Goal: Check status: Check status

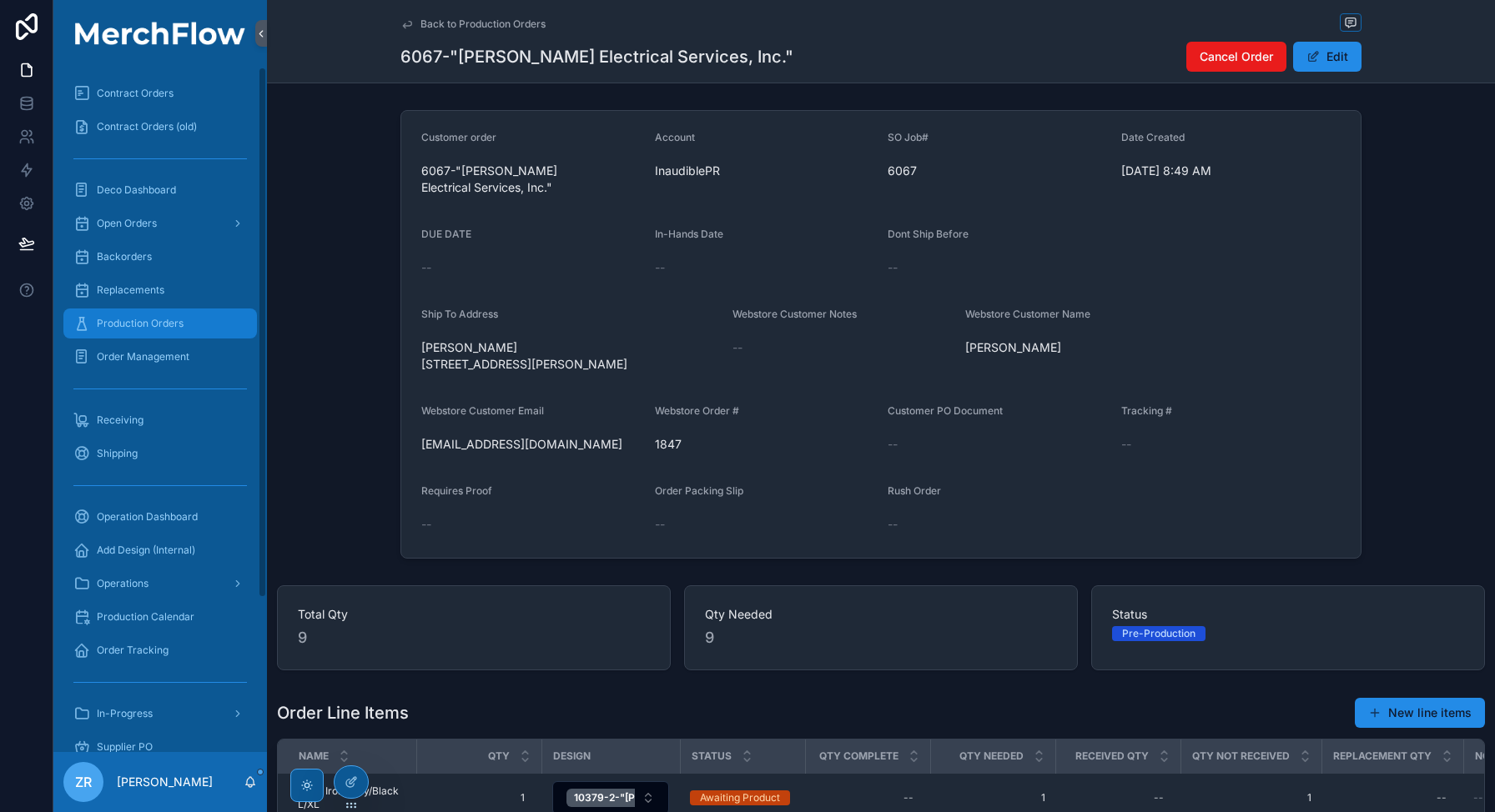
click at [161, 326] on span "Production Orders" at bounding box center [139, 323] width 87 height 13
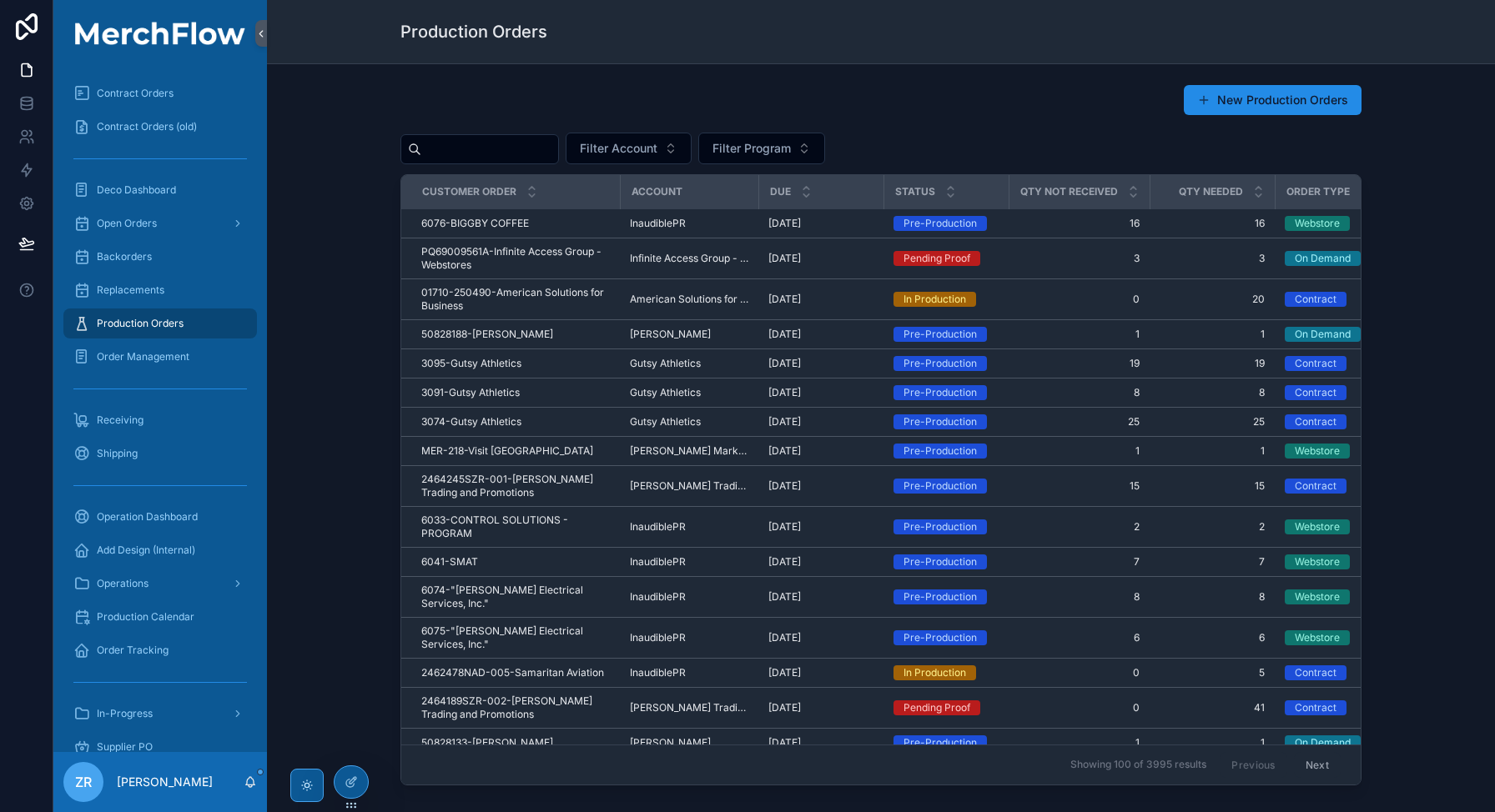
click at [485, 153] on input "scrollable content" at bounding box center [489, 149] width 137 height 23
paste input "********"
type input "********"
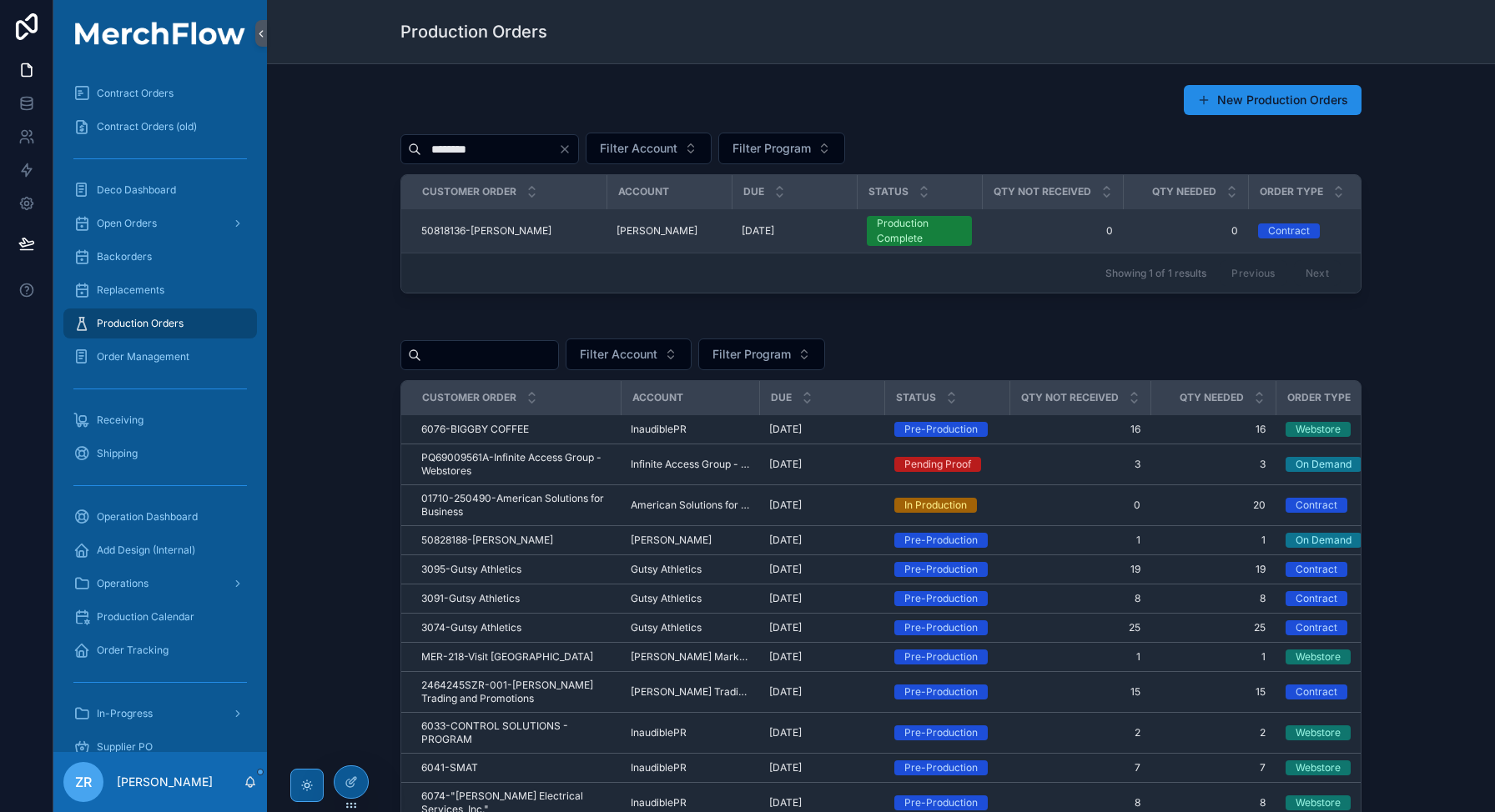
click at [535, 228] on div "50818136-[PERSON_NAME] 50818136-[PERSON_NAME]" at bounding box center [509, 230] width 175 height 13
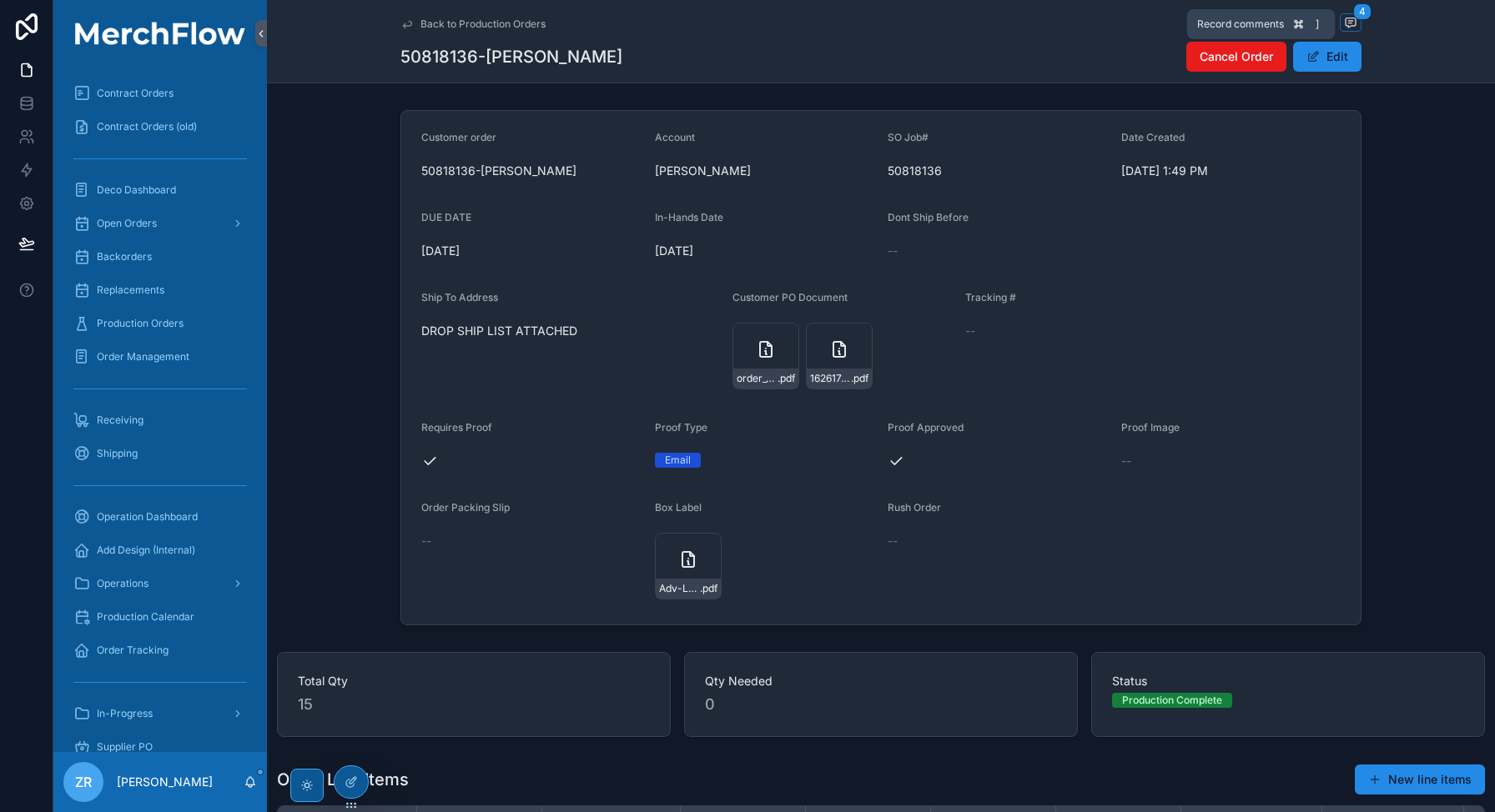
click at [1349, 20] on icon "scrollable content" at bounding box center [1350, 22] width 13 height 13
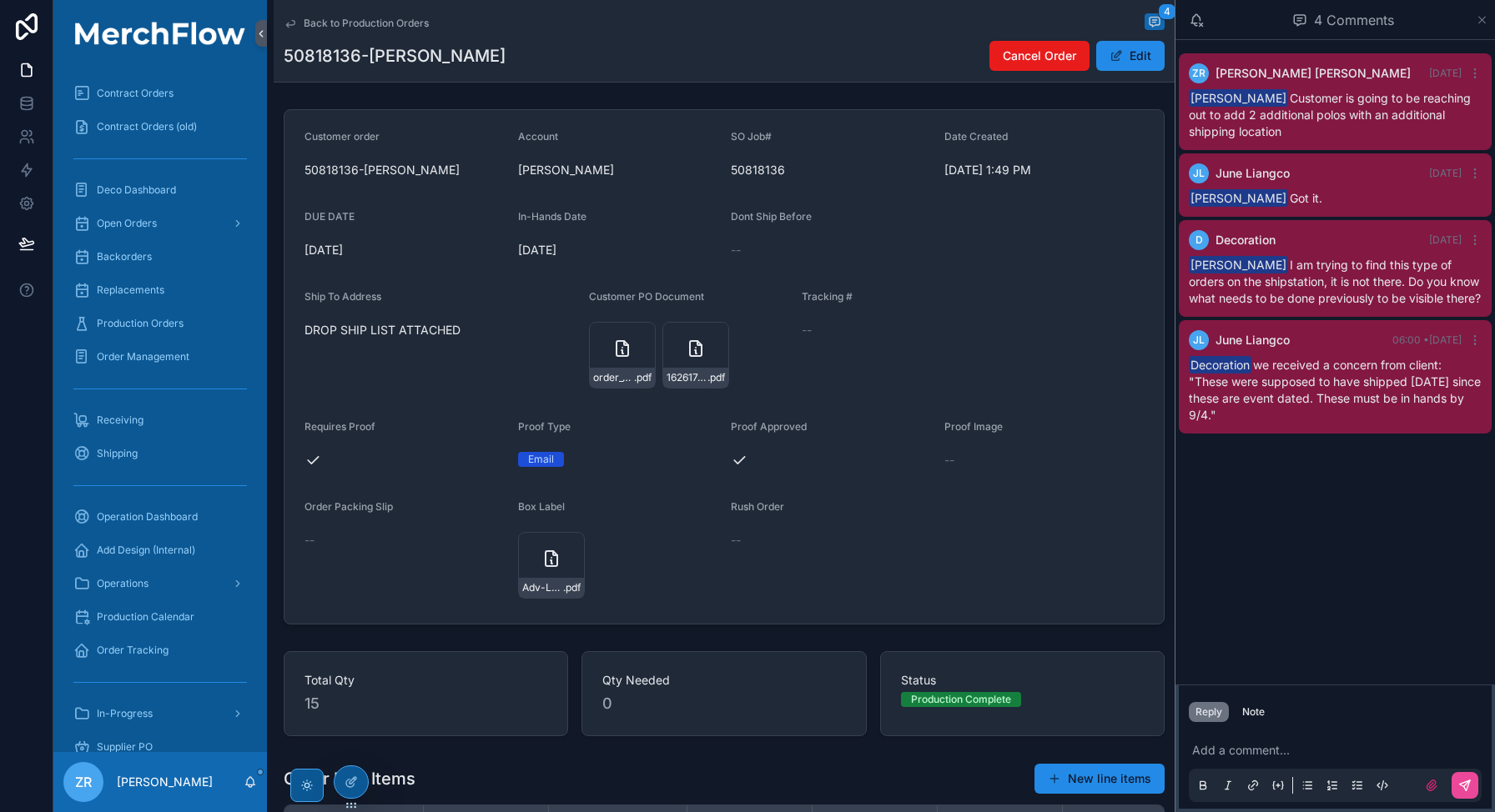
click at [1479, 18] on icon "scrollable content" at bounding box center [1482, 20] width 6 height 6
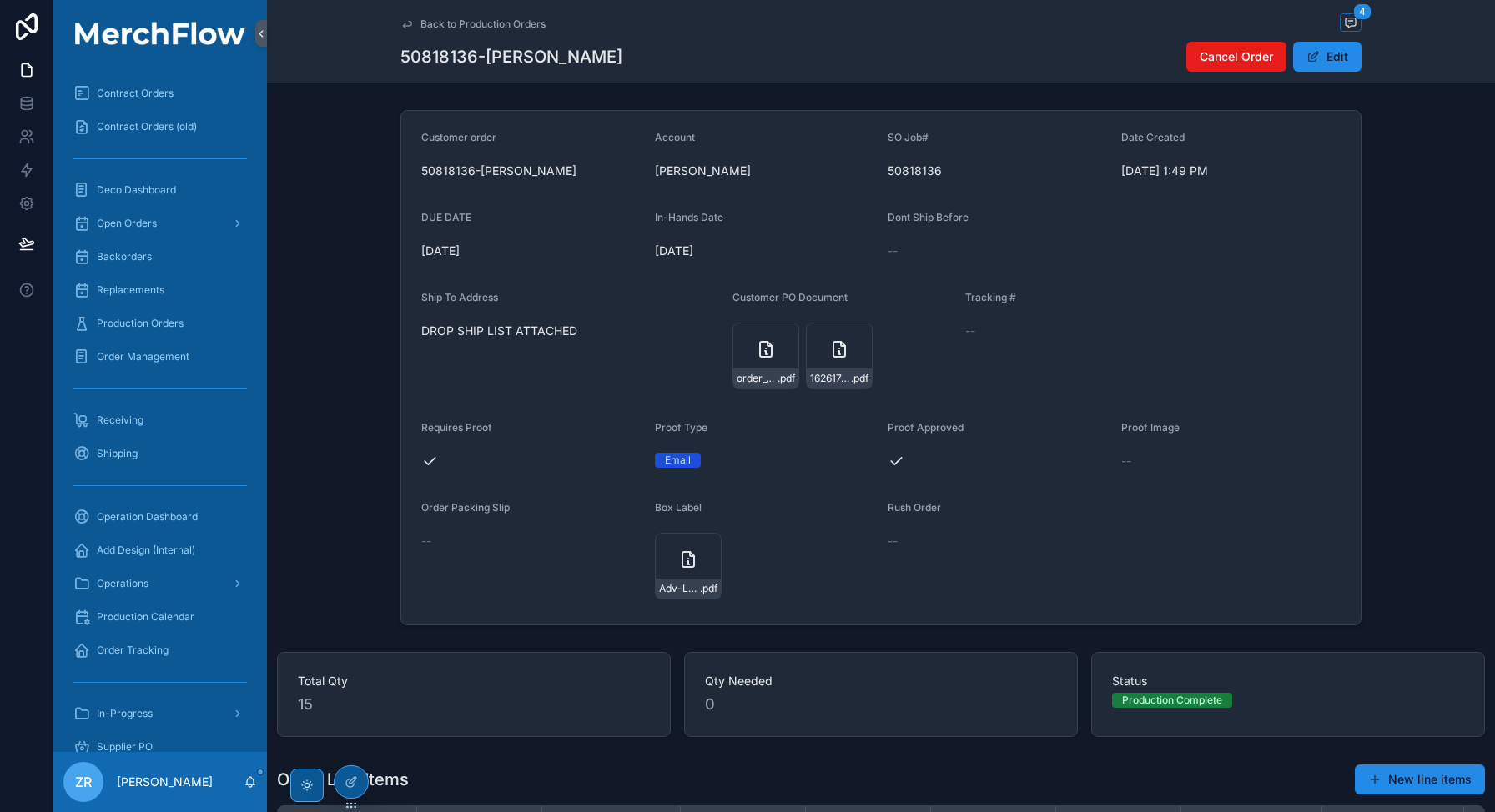
click at [452, 48] on h1 "50818136-[PERSON_NAME]" at bounding box center [511, 56] width 222 height 23
click at [643, 135] on form "Customer order 50818136-[PERSON_NAME] Account [PERSON_NAME] SO Job# 50818136 Da…" at bounding box center [881, 368] width 959 height 514
click at [768, 348] on icon "scrollable content" at bounding box center [766, 349] width 20 height 20
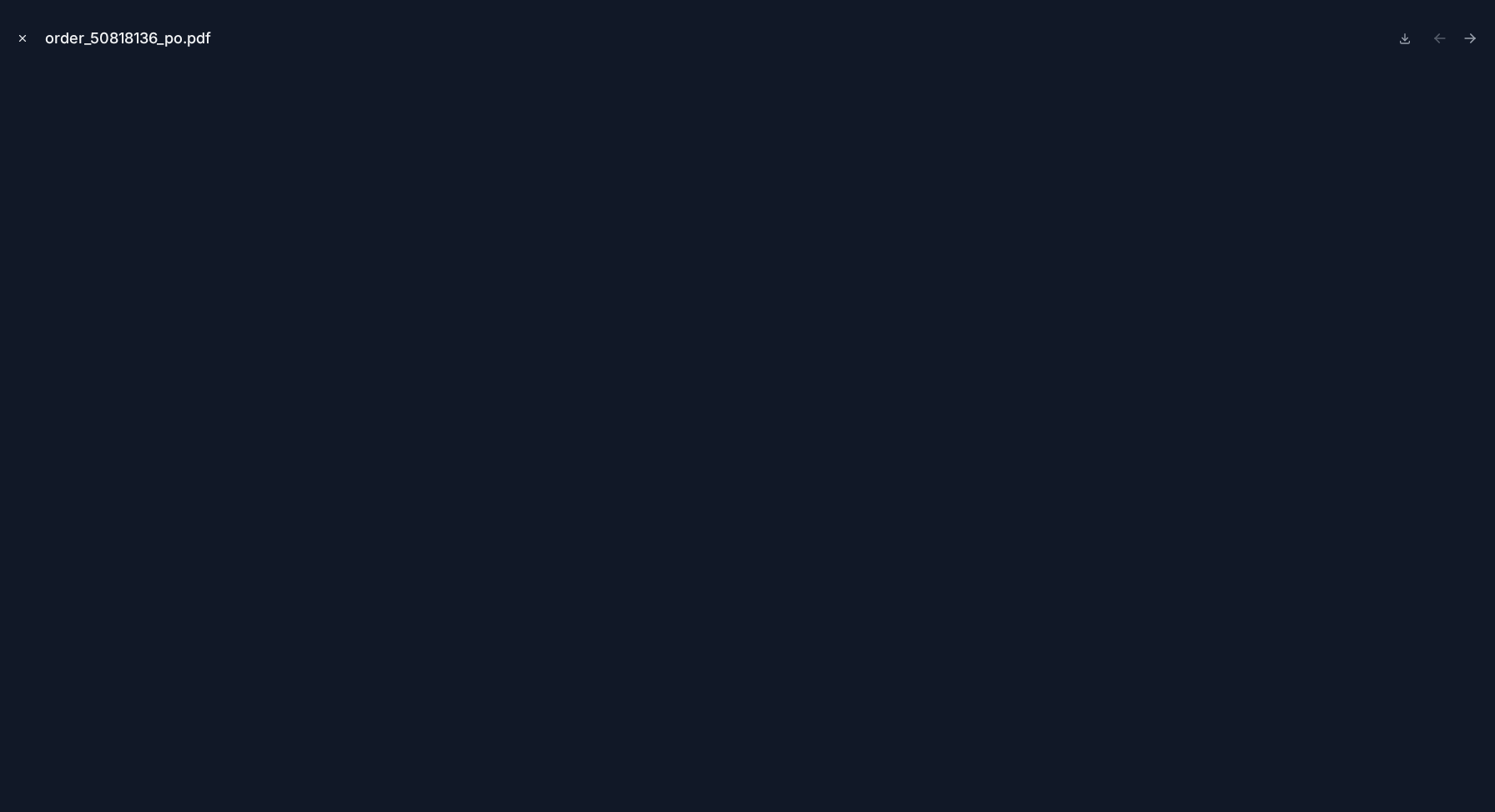
click at [20, 38] on icon "Close modal" at bounding box center [22, 37] width 12 height 12
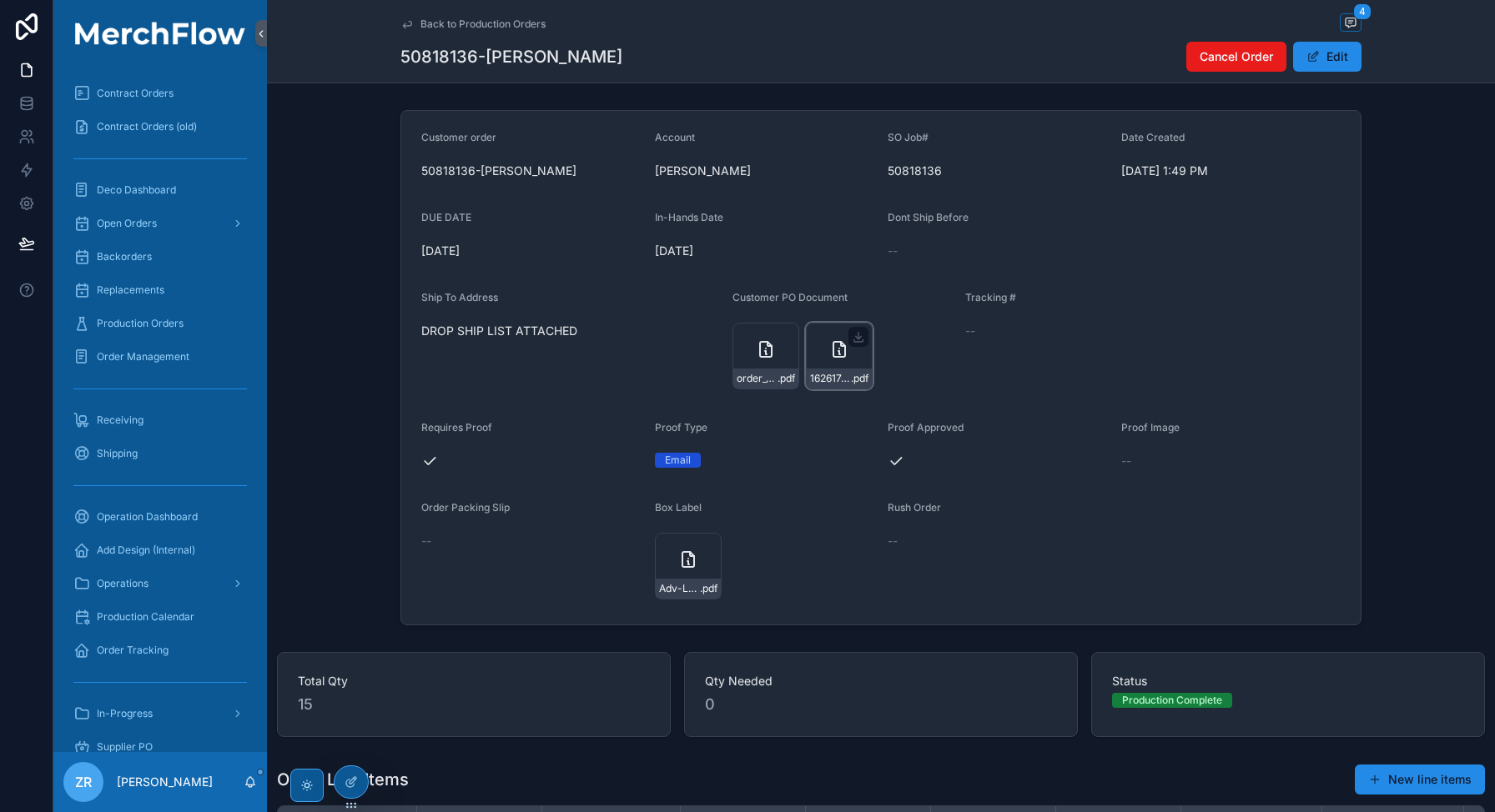
click at [829, 351] on icon "scrollable content" at bounding box center [839, 349] width 20 height 20
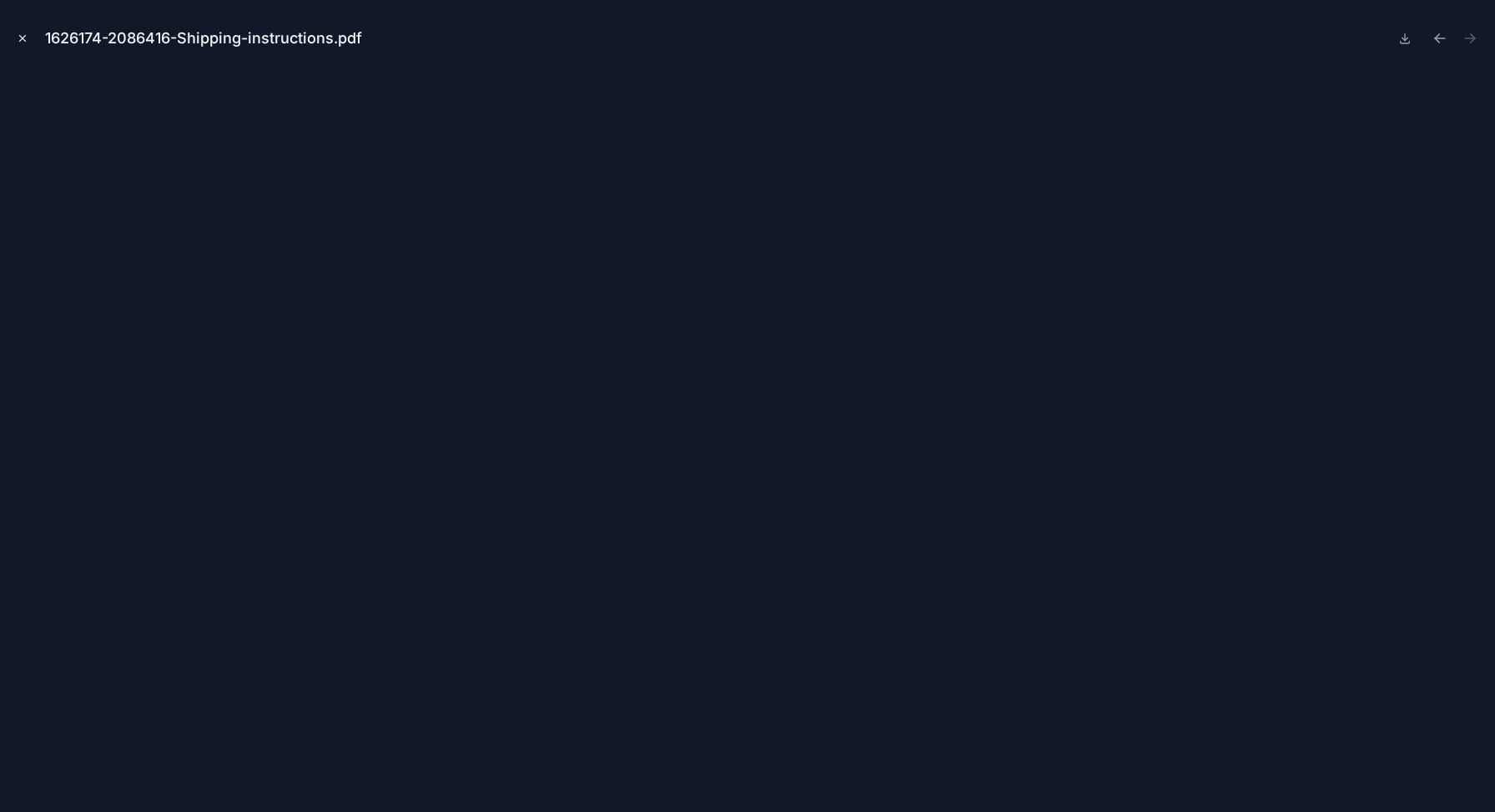
click at [26, 35] on icon "Close modal" at bounding box center [22, 37] width 12 height 12
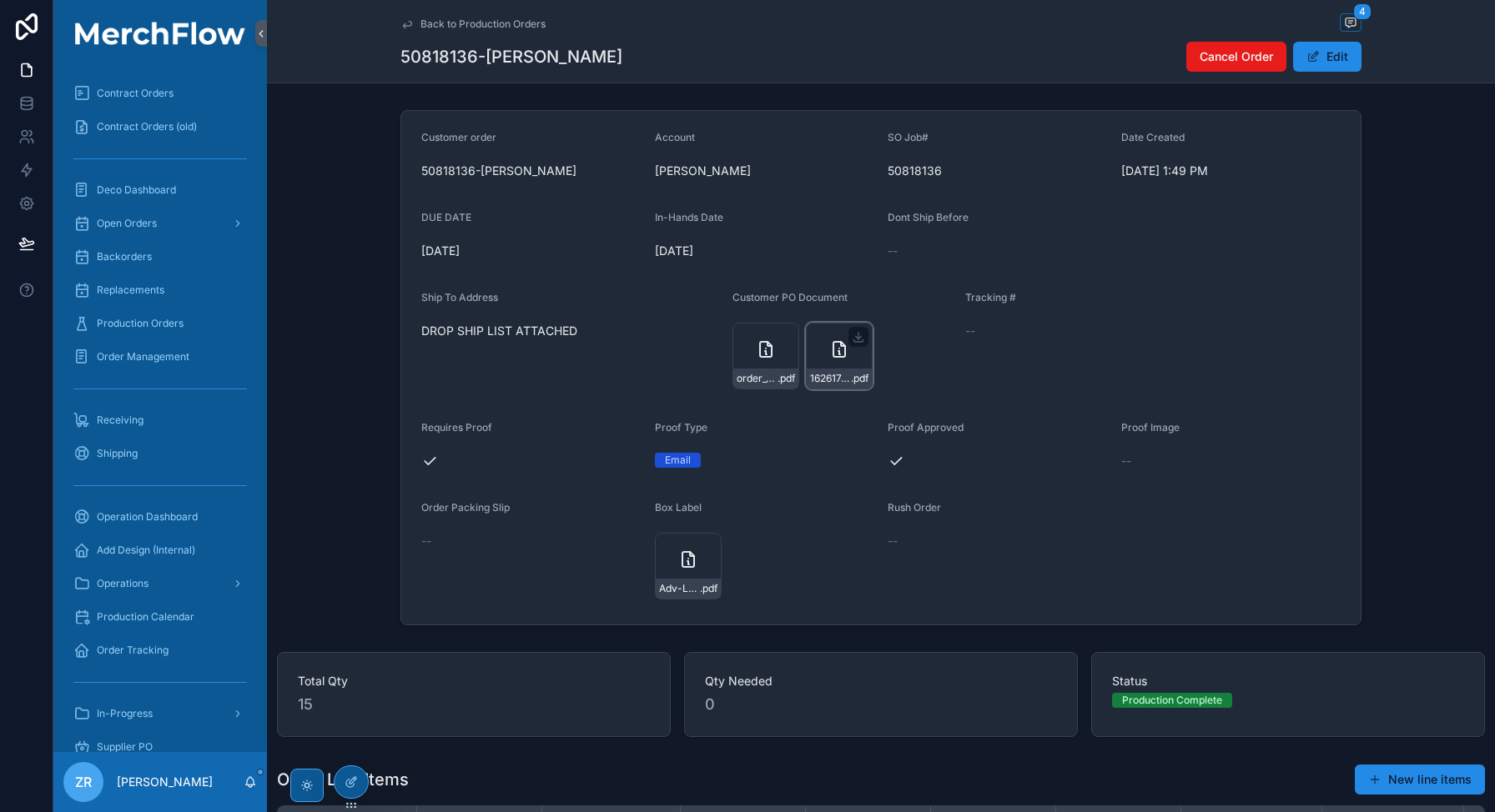
click at [838, 367] on div "1626174-2086416-Shipping-instructions .pdf" at bounding box center [839, 356] width 67 height 67
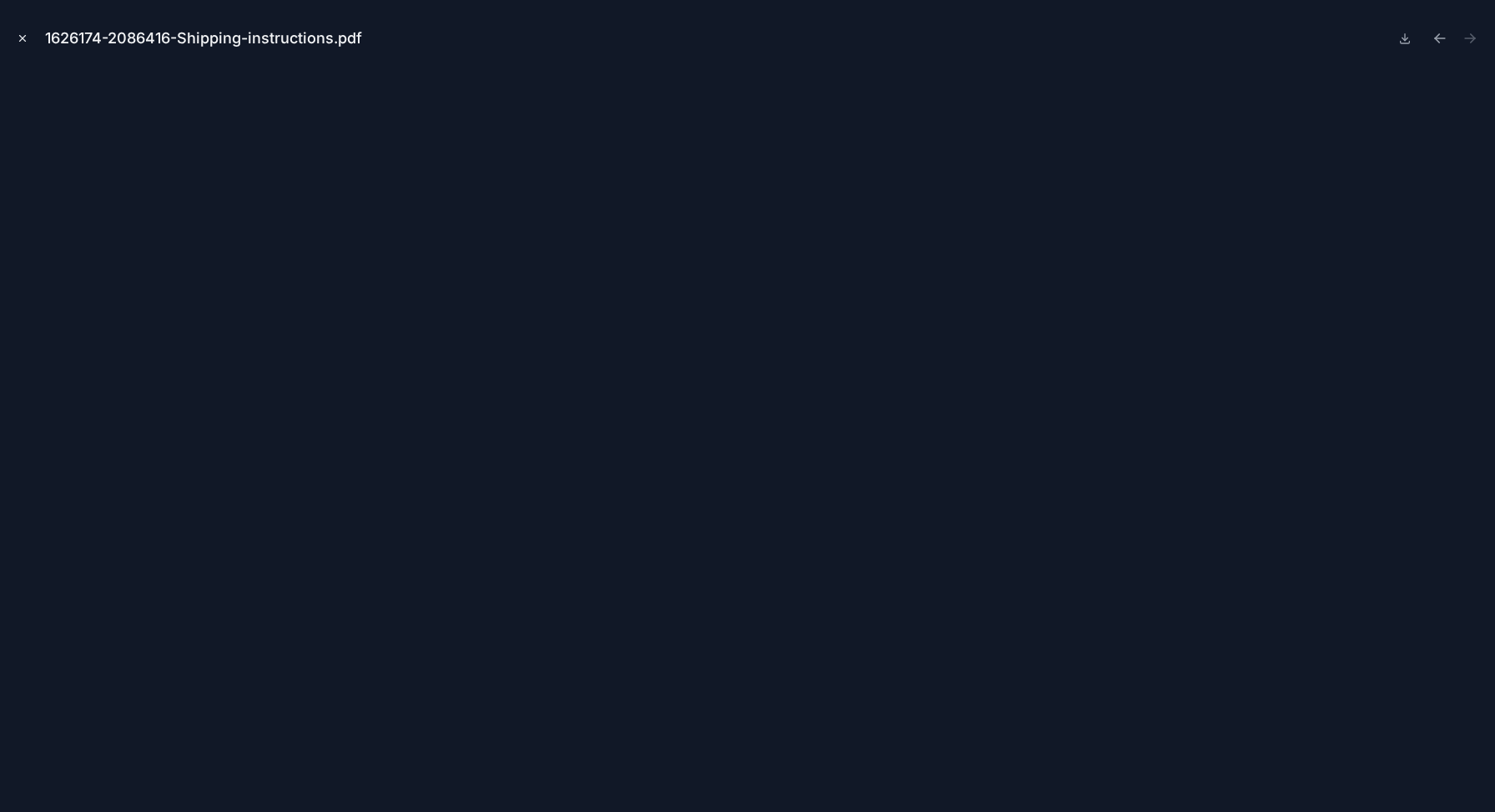
click at [21, 36] on icon "Close modal" at bounding box center [22, 37] width 12 height 12
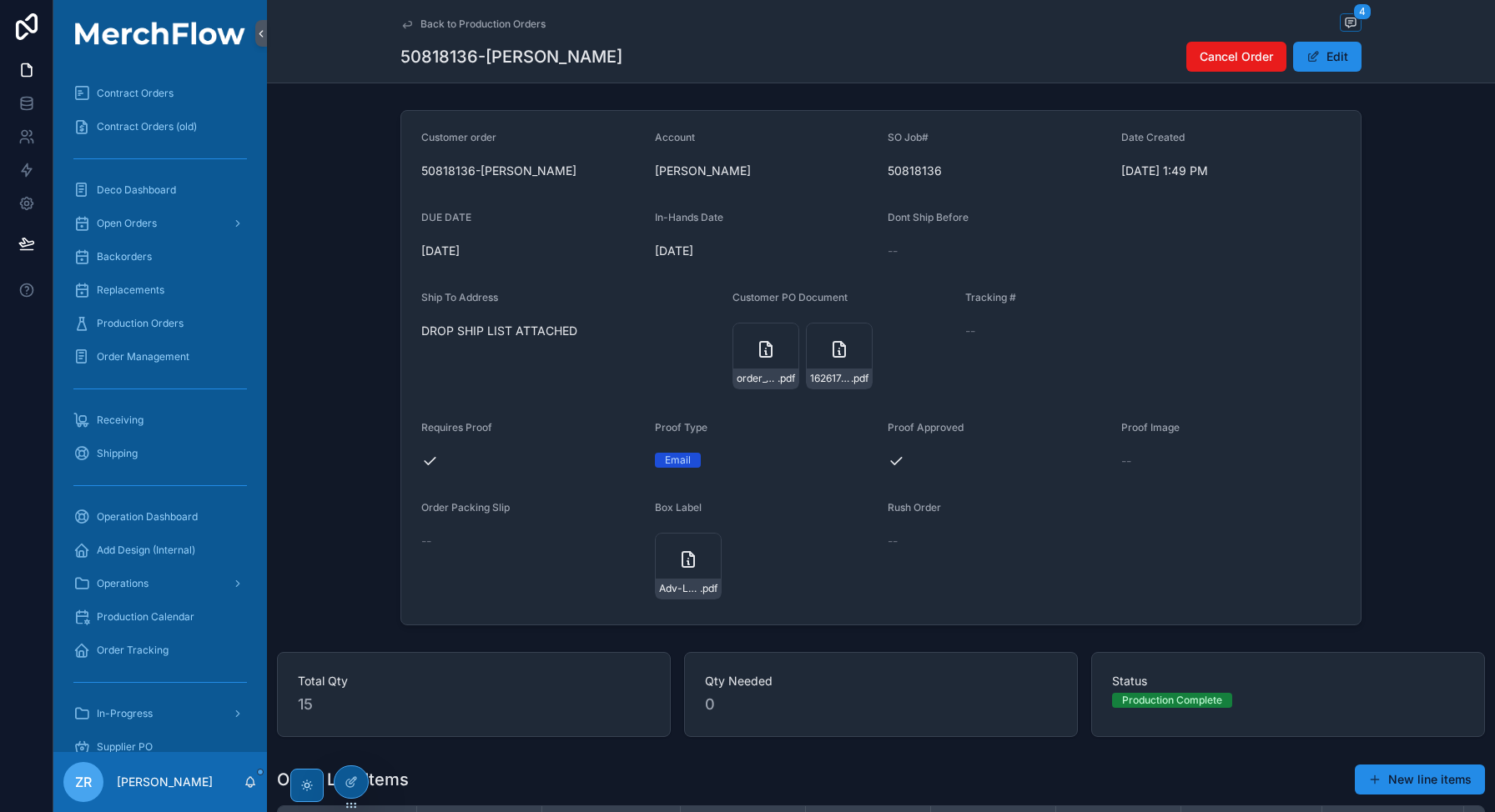
click at [526, 327] on span "DROP SHIP LIST ATTACHED" at bounding box center [570, 331] width 298 height 17
click at [812, 478] on form "Customer order 50818136-[PERSON_NAME] Account [PERSON_NAME] SO Job# 50818136 Da…" at bounding box center [881, 368] width 959 height 514
click at [833, 367] on div "1626174-2086416-Shipping-instructions .pdf" at bounding box center [839, 356] width 67 height 67
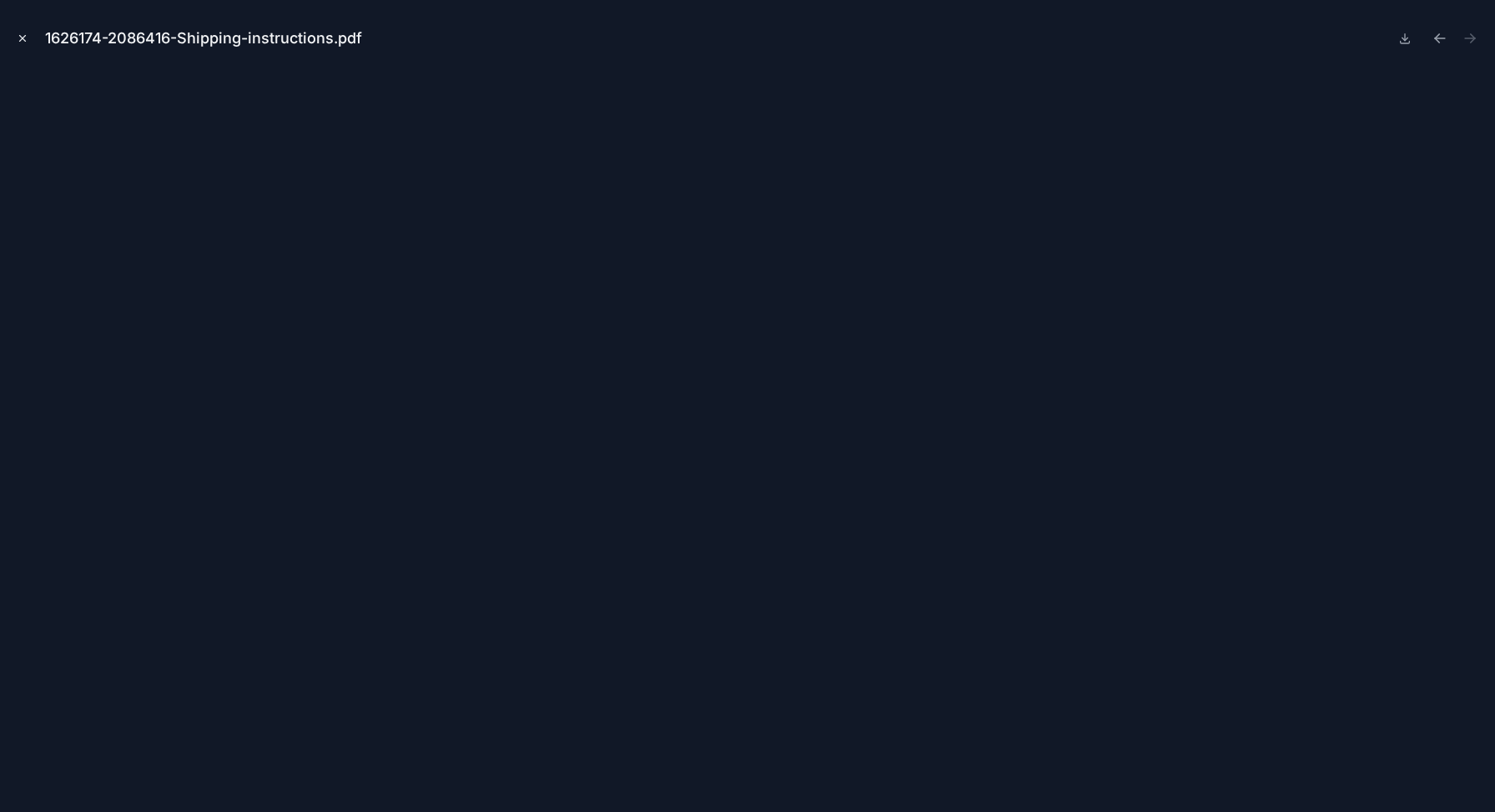
click at [28, 36] on icon "Close modal" at bounding box center [22, 37] width 12 height 12
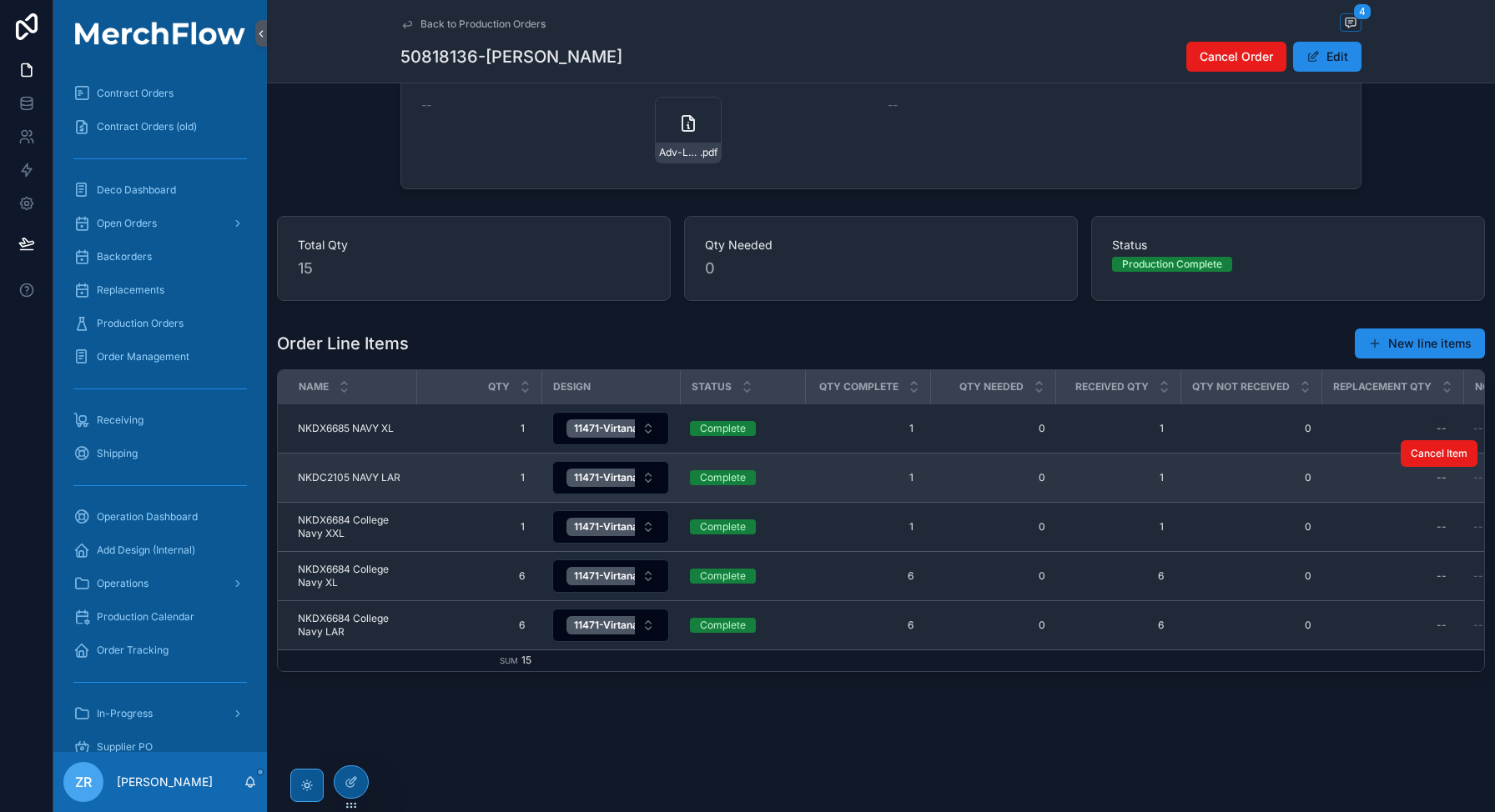
click at [340, 473] on span "NKDC2105 NAVY LAR" at bounding box center [349, 477] width 103 height 13
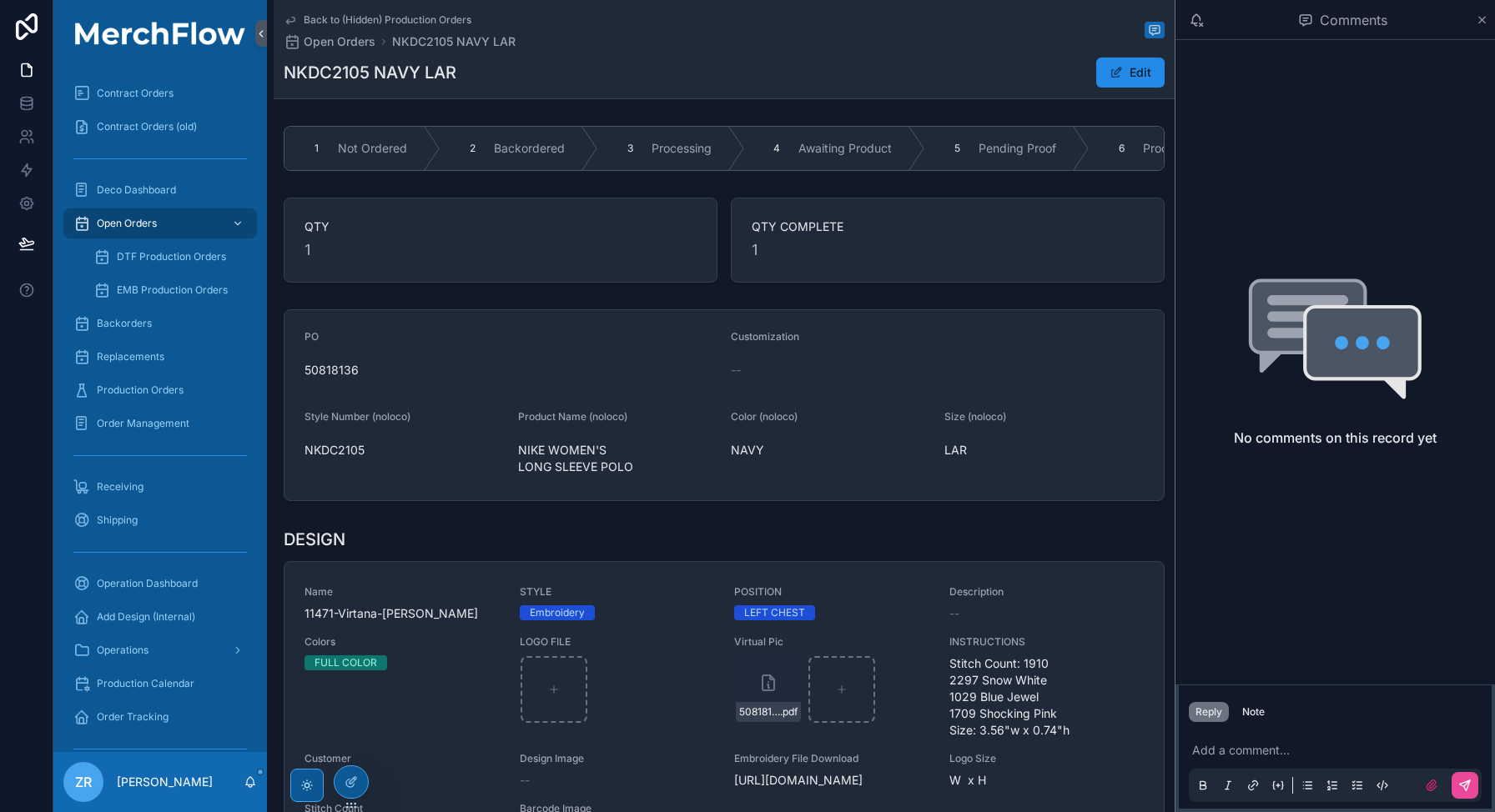
click at [291, 19] on icon "scrollable content" at bounding box center [290, 20] width 13 height 13
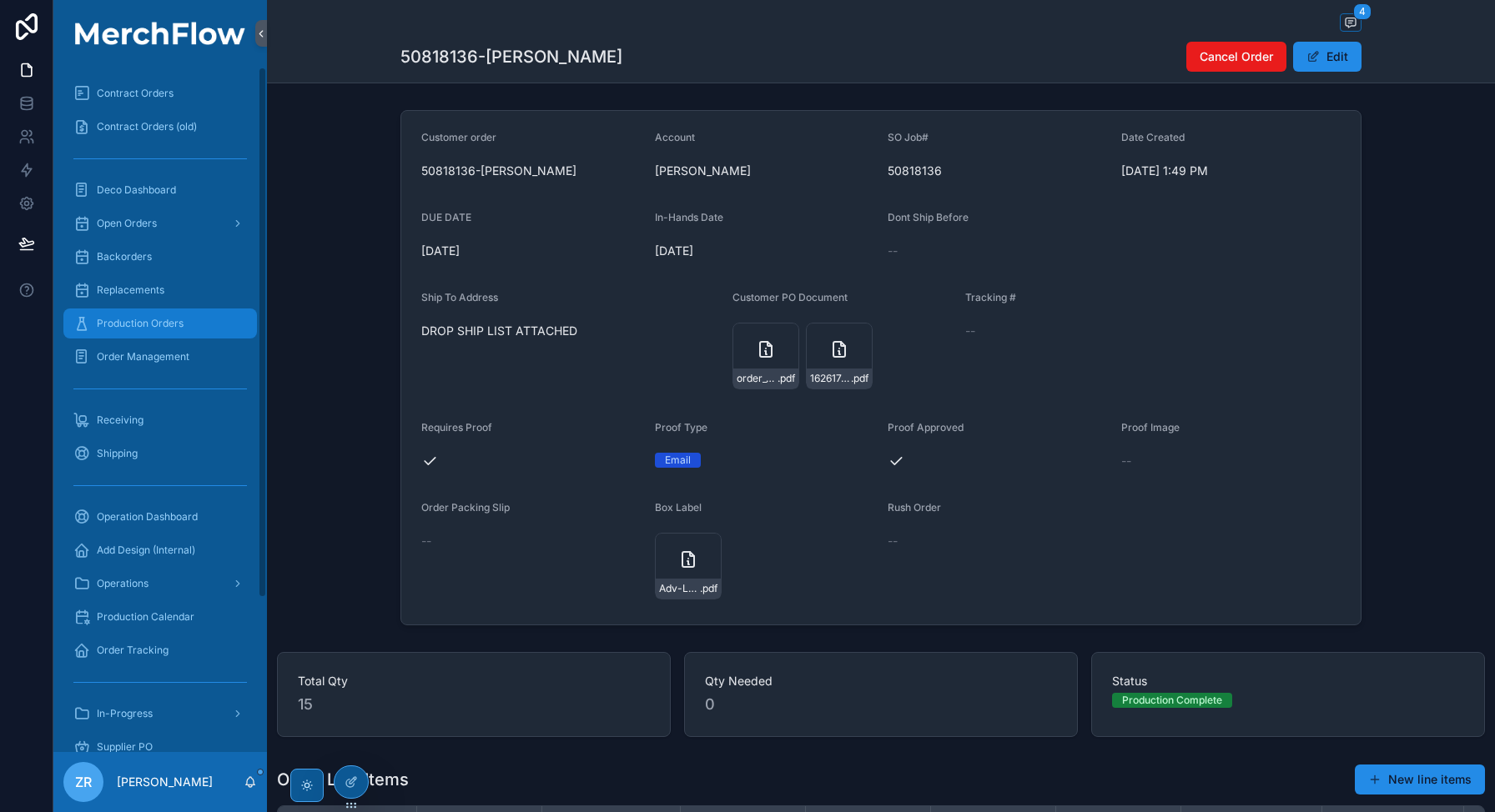
click at [184, 323] on div "Production Orders" at bounding box center [160, 324] width 173 height 27
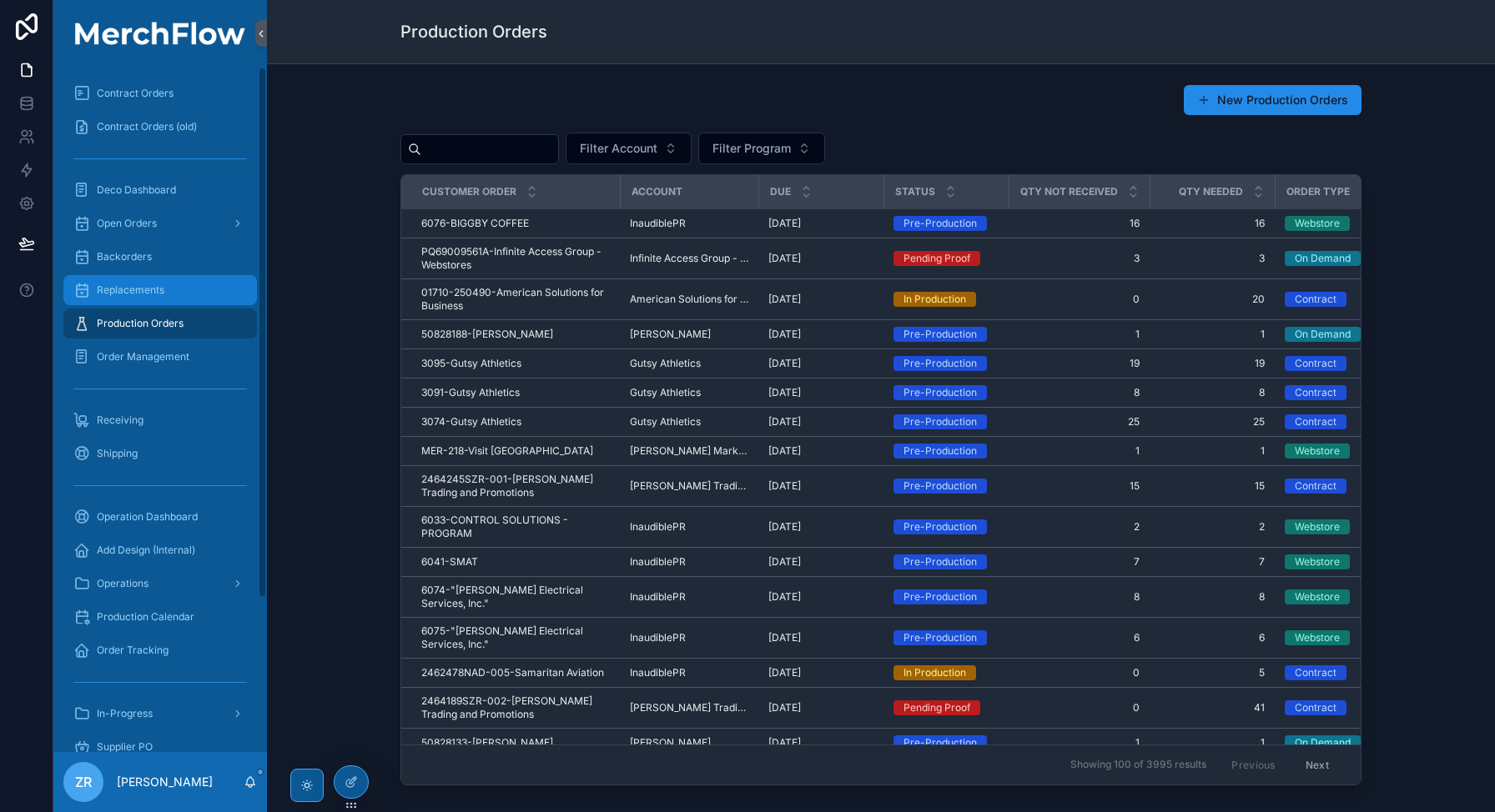
click at [146, 296] on span "Replacements" at bounding box center [130, 290] width 68 height 13
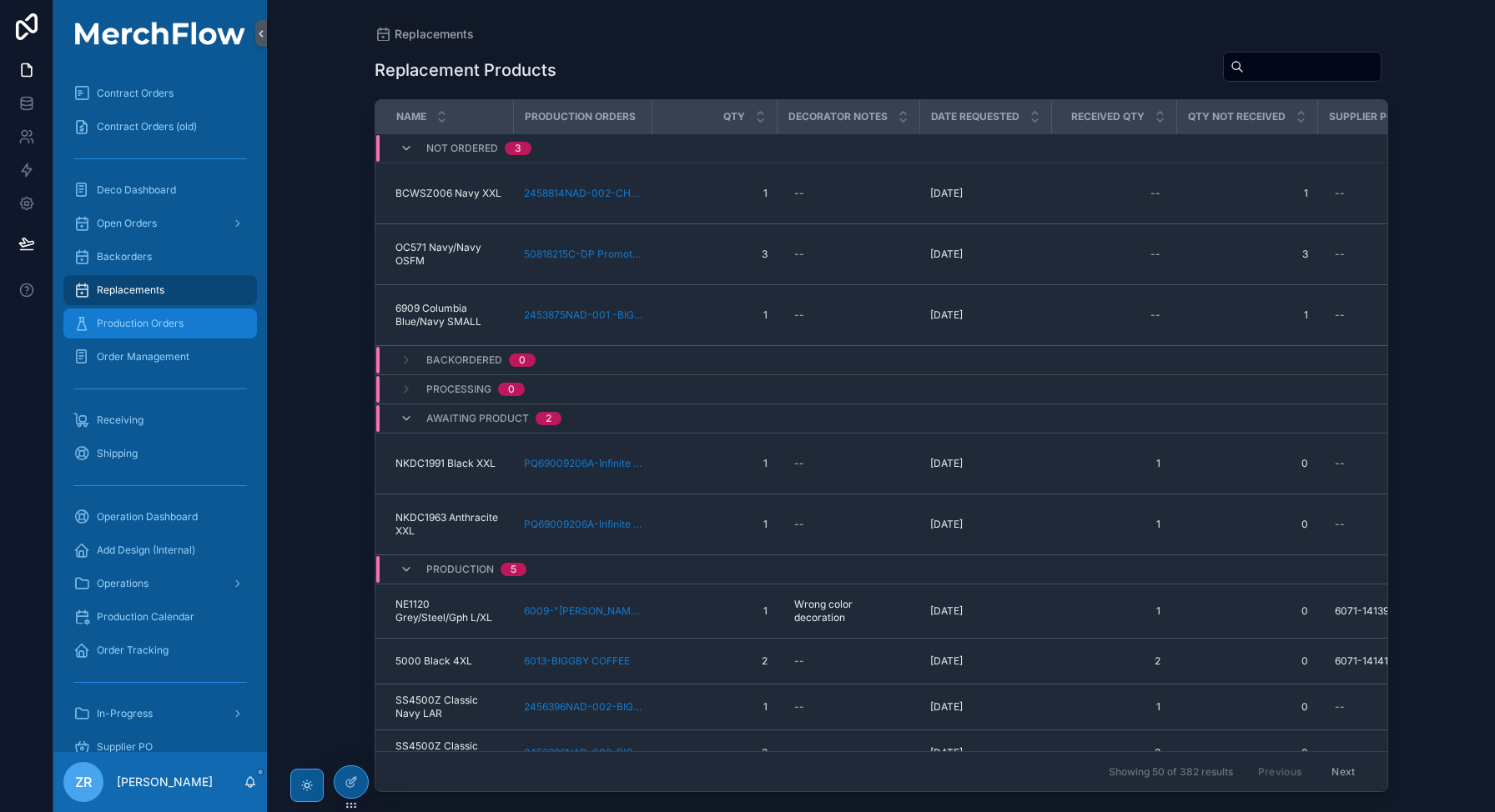
click at [148, 333] on div "Production Orders" at bounding box center [160, 324] width 173 height 27
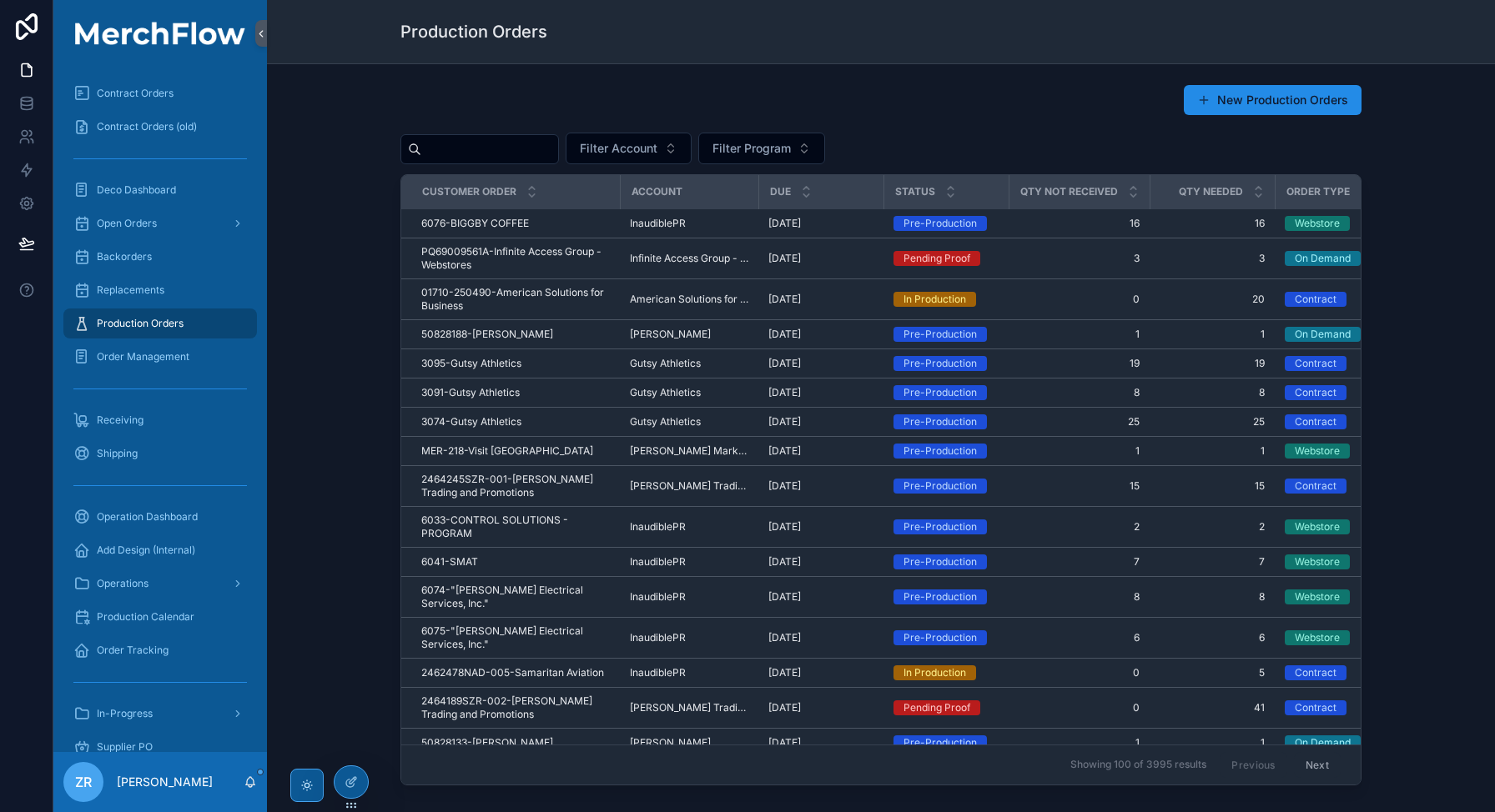
click at [509, 155] on input "scrollable content" at bounding box center [489, 149] width 137 height 23
type input "***"
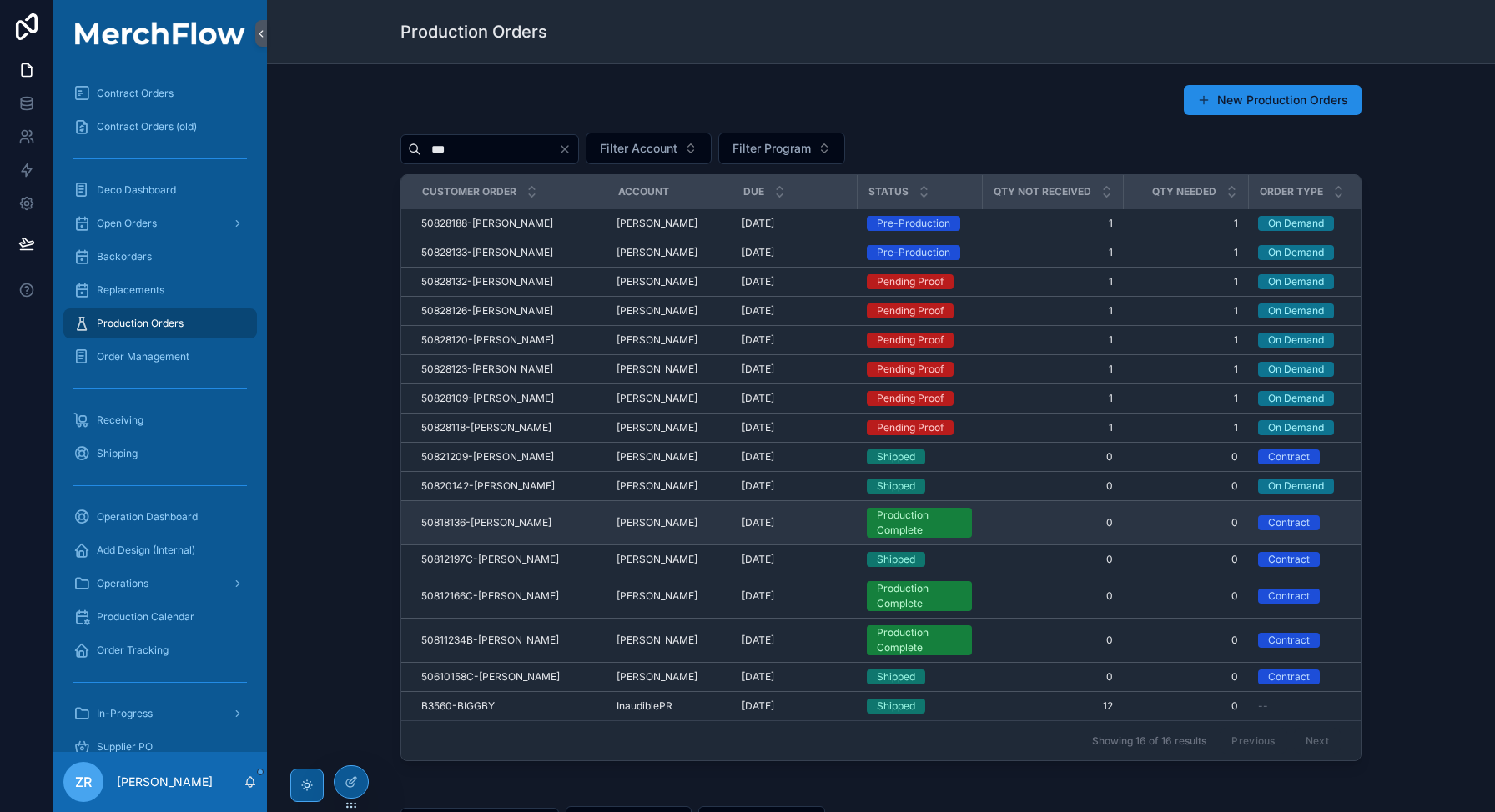
click at [490, 522] on span "50818136-[PERSON_NAME]" at bounding box center [486, 523] width 130 height 13
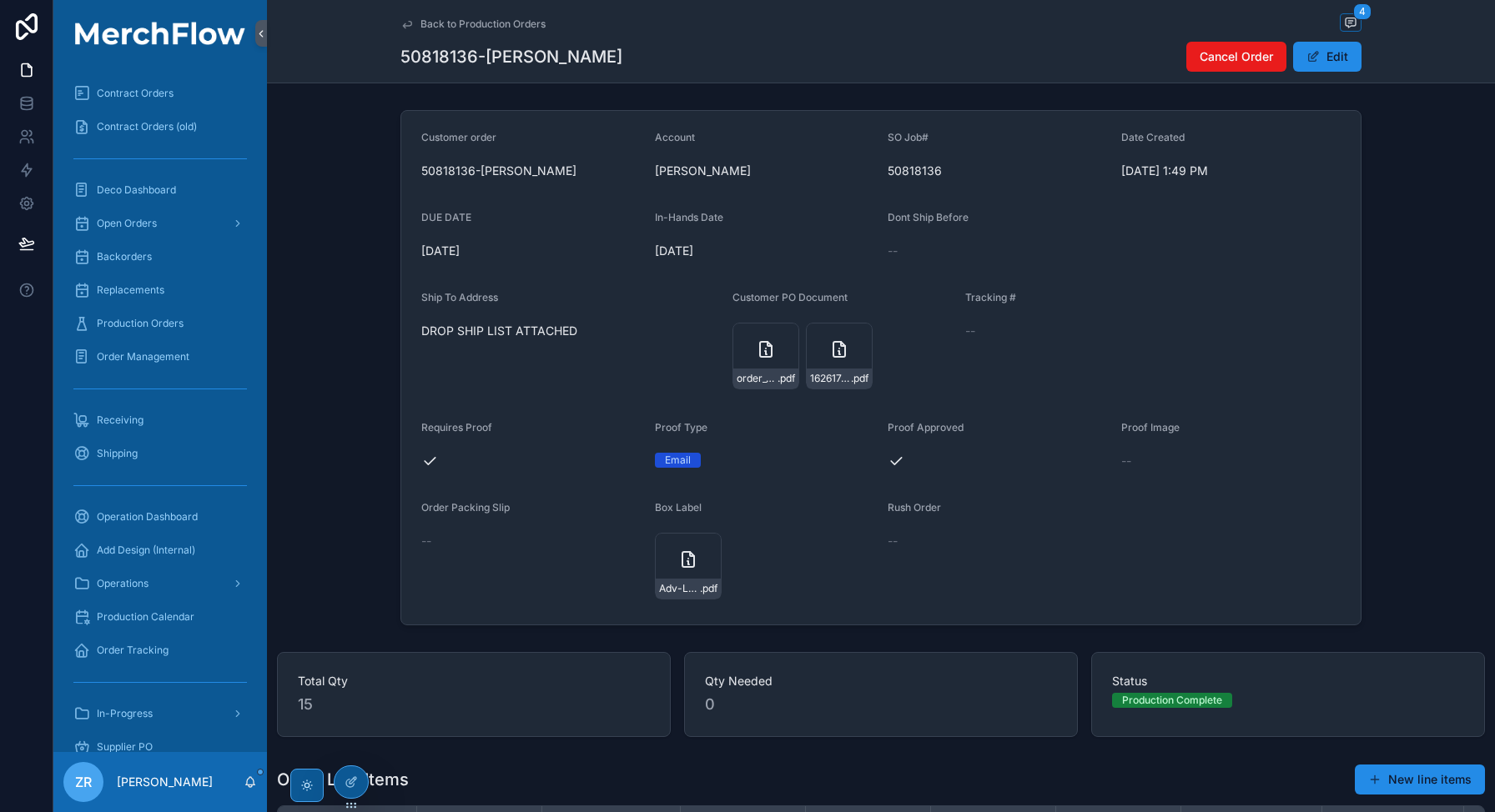
click at [436, 171] on span "50818136-[PERSON_NAME]" at bounding box center [531, 170] width 220 height 17
copy span "50818136"
click at [187, 449] on div "Shipping" at bounding box center [160, 453] width 173 height 27
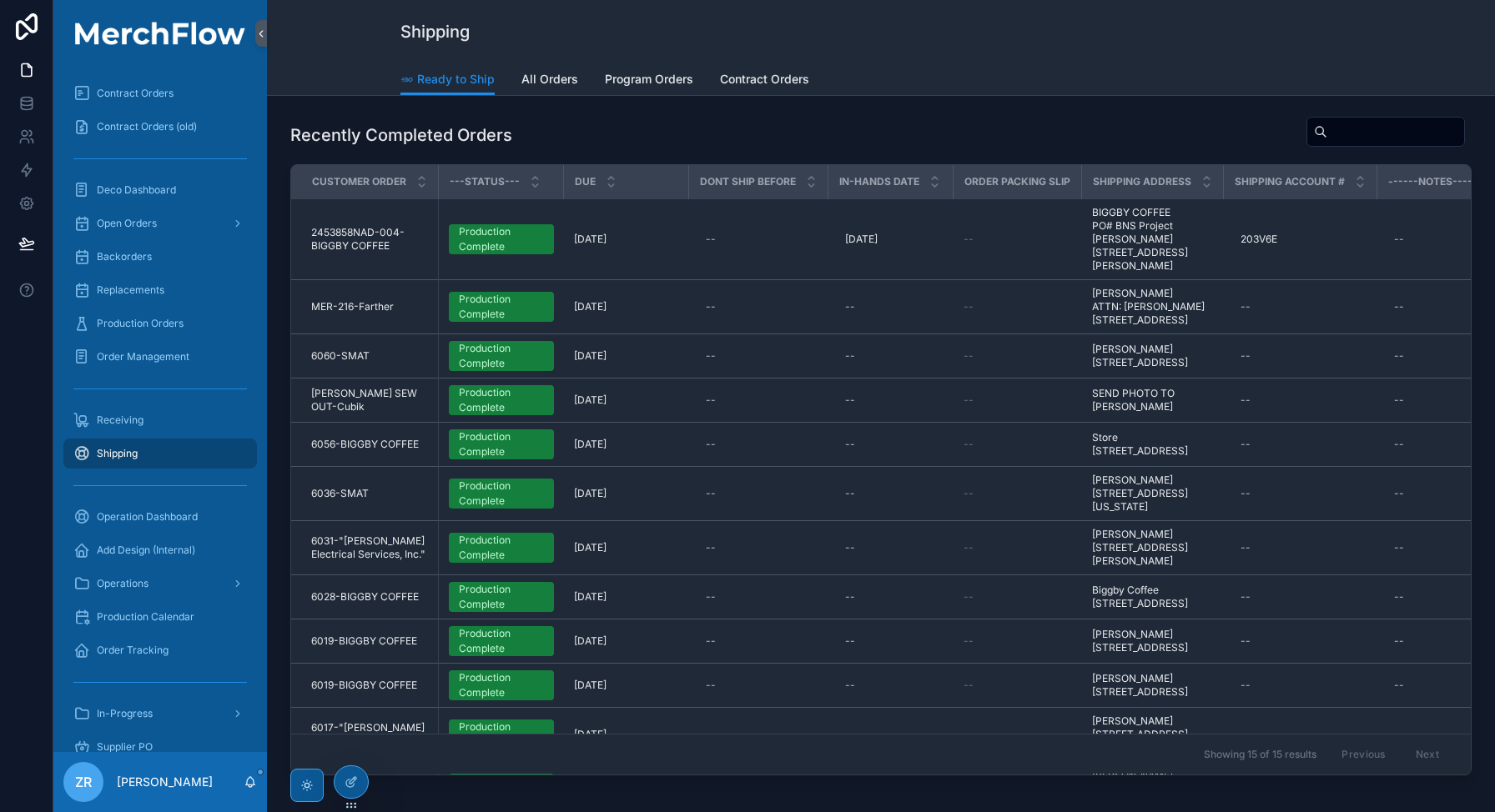
click at [1387, 136] on input "scrollable content" at bounding box center [1395, 132] width 137 height 23
paste input "********"
type input "********"
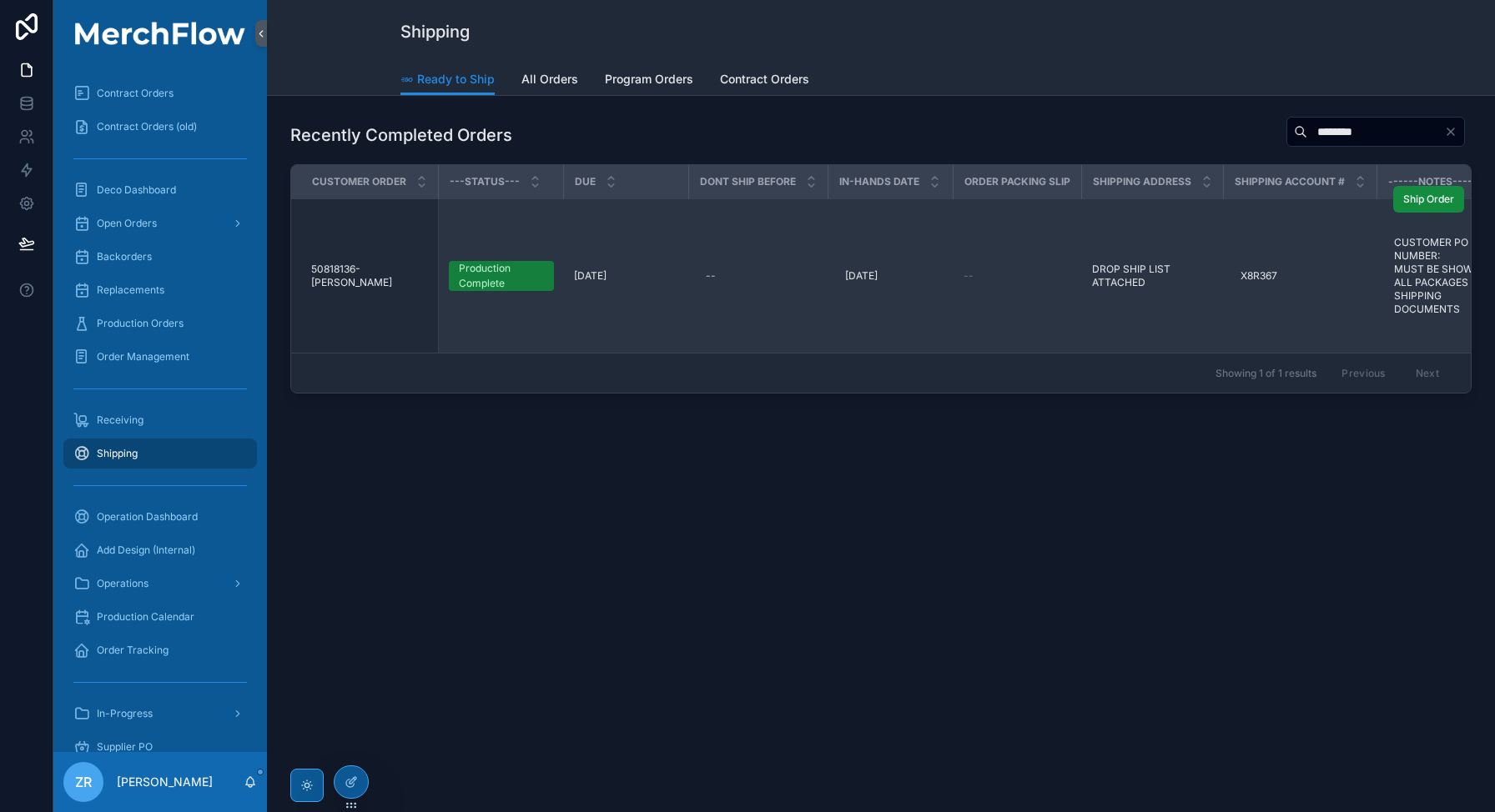
click at [354, 274] on span "50818136-[PERSON_NAME]" at bounding box center [370, 276] width 117 height 27
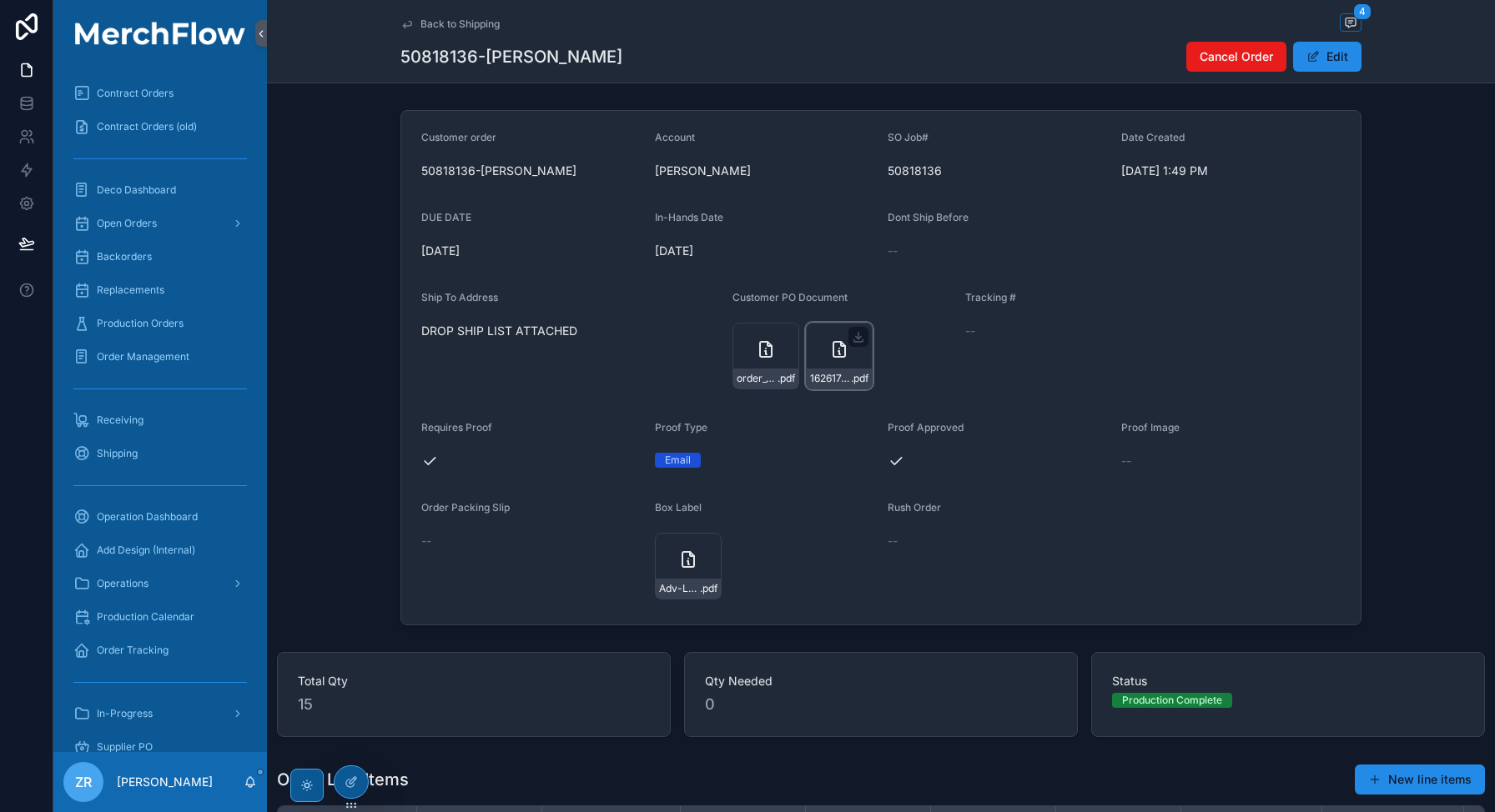
click at [828, 363] on div "1626174-2086416-Shipping-instructions .pdf" at bounding box center [839, 356] width 67 height 67
